Goal: Find specific page/section: Find specific page/section

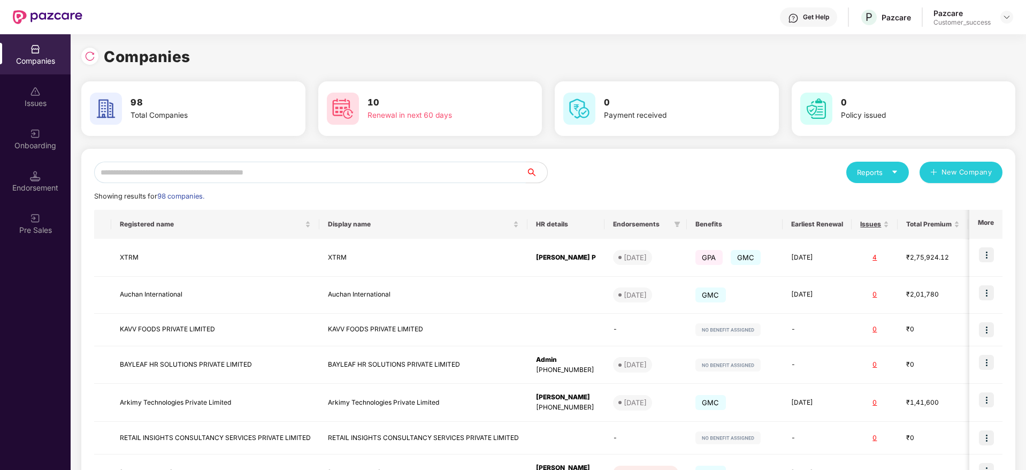
click at [214, 170] on input "text" at bounding box center [310, 172] width 432 height 21
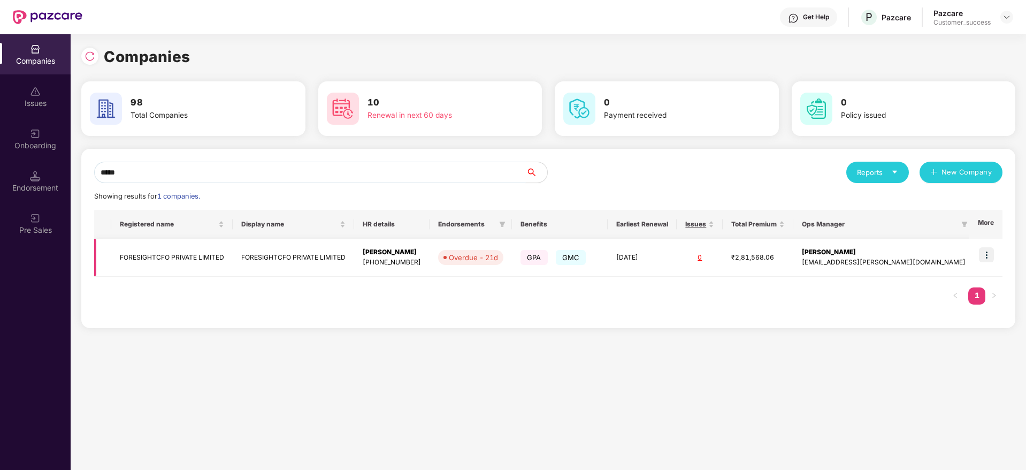
type input "*****"
click at [989, 257] on img at bounding box center [986, 254] width 15 height 15
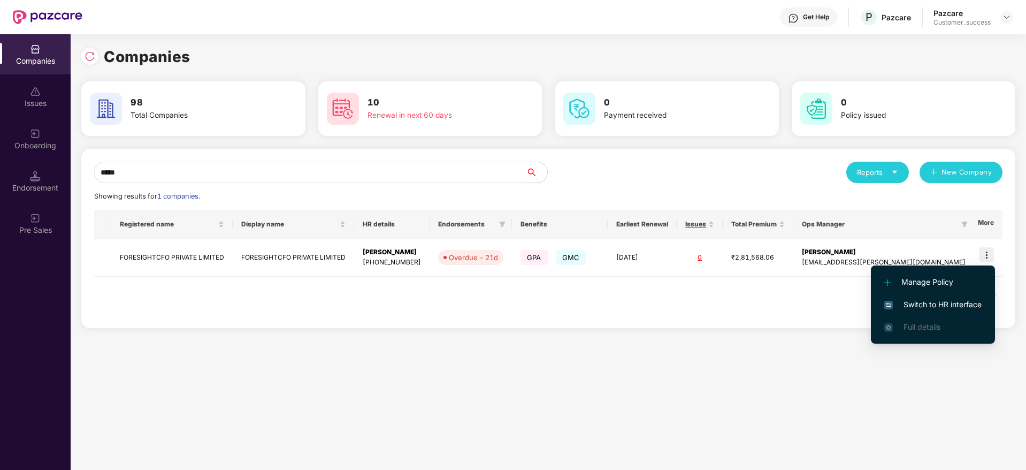
click at [959, 303] on span "Switch to HR interface" at bounding box center [932, 304] width 97 height 12
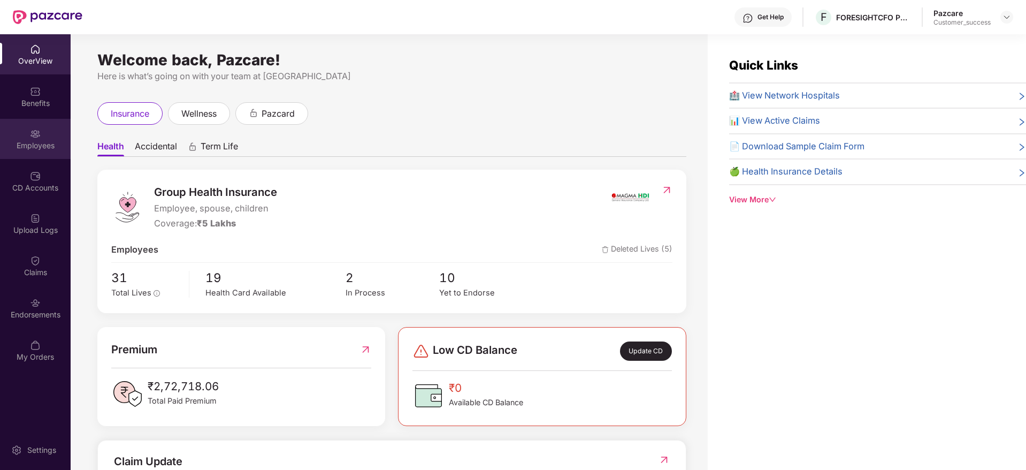
click at [35, 129] on img at bounding box center [35, 133] width 11 height 11
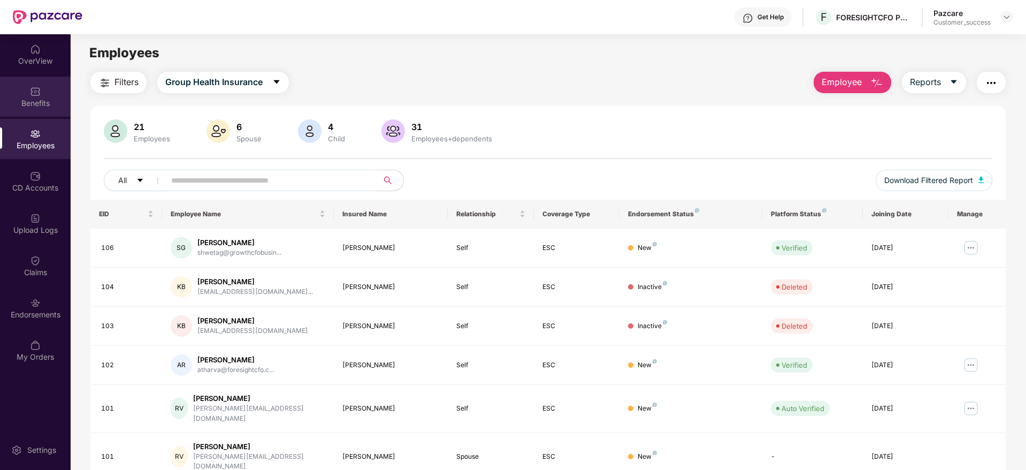
click at [39, 102] on div "Benefits" at bounding box center [35, 103] width 71 height 11
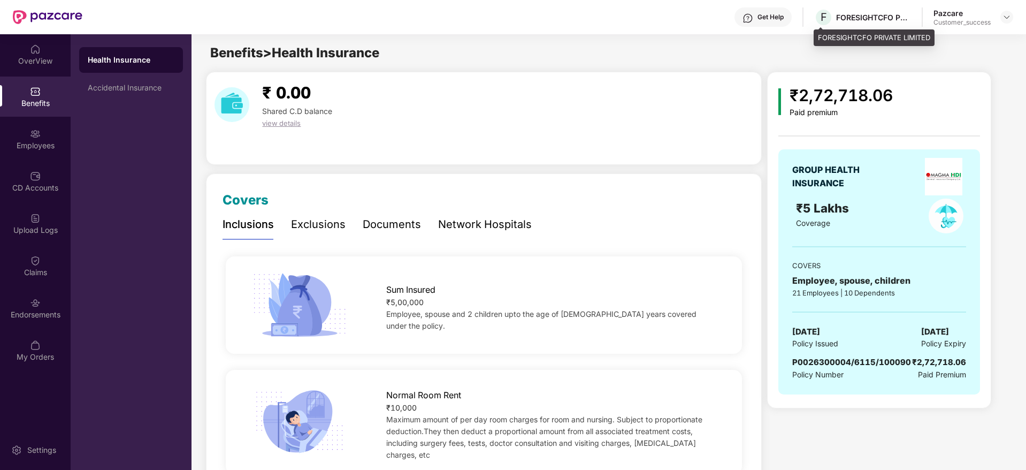
click at [859, 12] on div "FORESIGHTCFO PRIVATE LIMITED" at bounding box center [873, 17] width 75 height 10
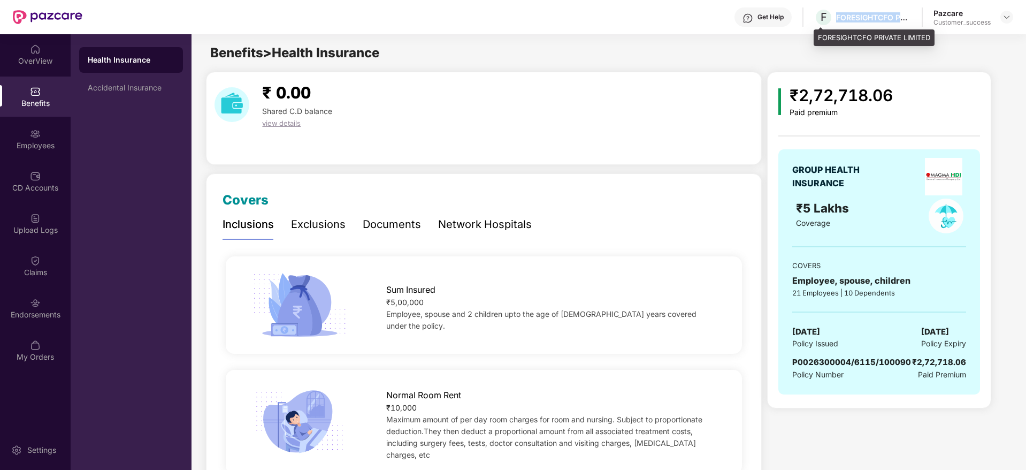
click at [859, 12] on div "FORESIGHTCFO PRIVATE LIMITED" at bounding box center [873, 17] width 75 height 10
copy div "FORESIGHTCFO PRIVATE LIMITED"
click at [829, 363] on span "P0026300004/6115/100090" at bounding box center [851, 362] width 119 height 10
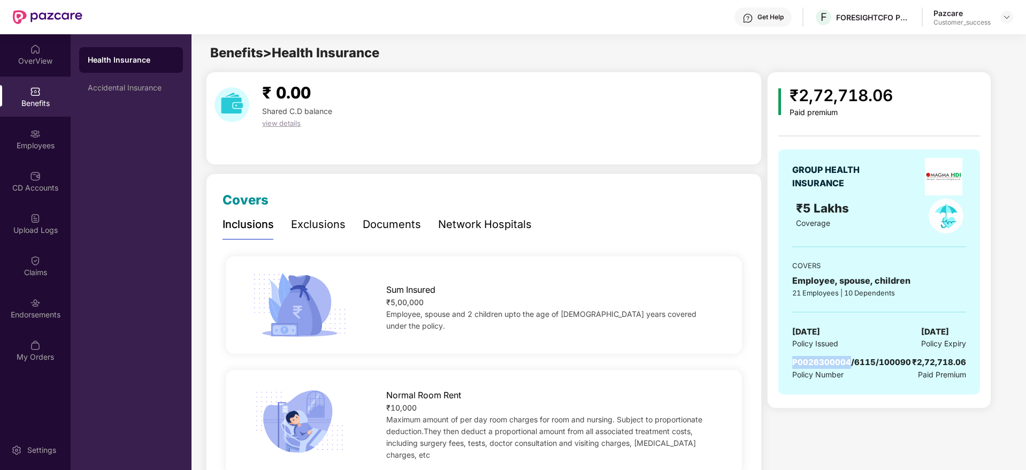
click at [829, 363] on span "P0026300004/6115/100090" at bounding box center [851, 362] width 119 height 10
click at [871, 361] on span "P0026300004/6115/100090" at bounding box center [851, 362] width 119 height 10
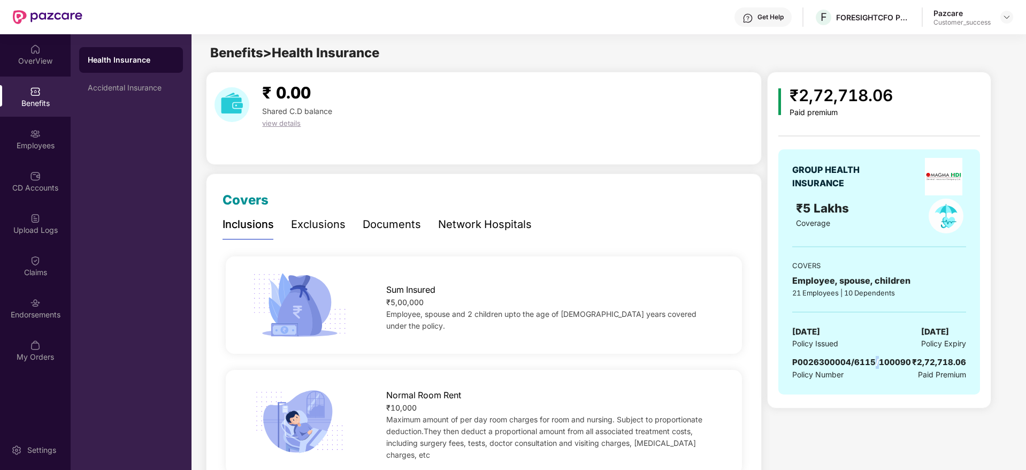
click at [871, 361] on span "P0026300004/6115/100090" at bounding box center [851, 362] width 119 height 10
copy span "P0026300004/6115/100090"
